Goal: Task Accomplishment & Management: Use online tool/utility

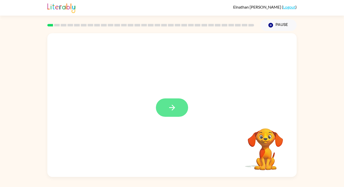
click at [171, 106] on icon "button" at bounding box center [172, 107] width 9 height 9
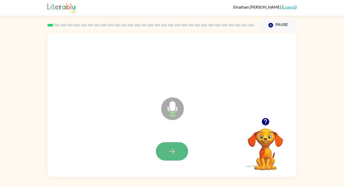
click at [167, 147] on button "button" at bounding box center [172, 151] width 32 height 18
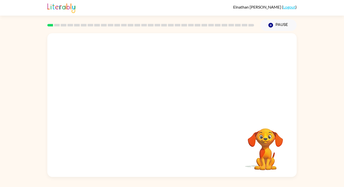
click at [170, 114] on div at bounding box center [171, 105] width 249 height 144
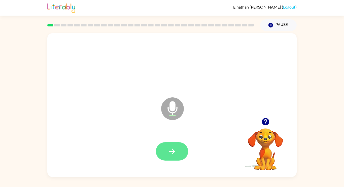
click at [172, 150] on icon "button" at bounding box center [172, 151] width 9 height 9
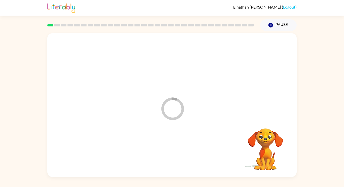
click at [172, 150] on div at bounding box center [171, 151] width 239 height 41
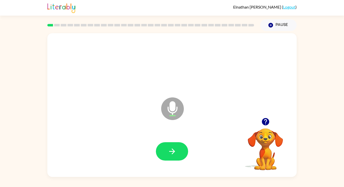
click at [172, 150] on icon "button" at bounding box center [172, 151] width 9 height 9
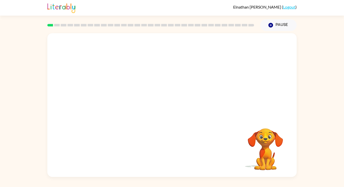
click at [172, 150] on div at bounding box center [171, 151] width 239 height 41
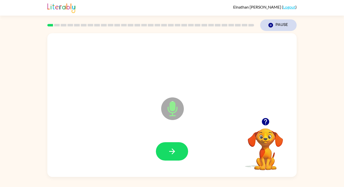
click at [281, 28] on button "Pause Pause" at bounding box center [278, 25] width 36 height 12
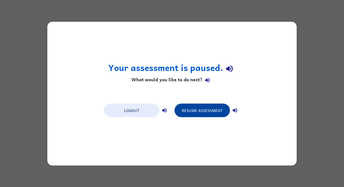
click at [204, 108] on button "Resume Assessment" at bounding box center [201, 110] width 55 height 14
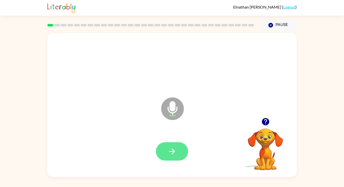
click at [174, 153] on icon "button" at bounding box center [172, 151] width 9 height 9
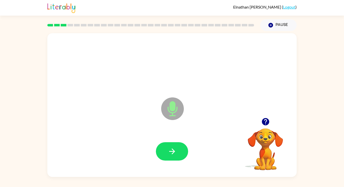
click at [174, 153] on icon "button" at bounding box center [172, 151] width 9 height 9
click at [275, 21] on button "Pause Pause" at bounding box center [278, 25] width 36 height 12
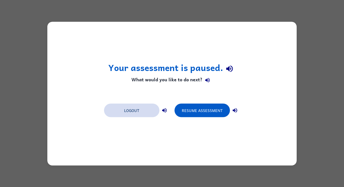
click at [142, 107] on button "Logout" at bounding box center [131, 110] width 55 height 14
